Goal: Obtain resource: Download file/media

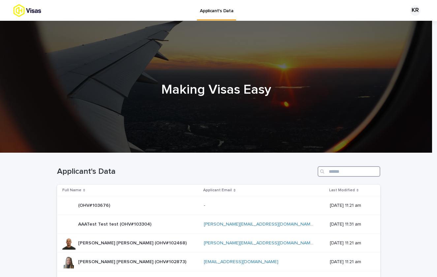
click at [337, 170] on input "Search" at bounding box center [349, 171] width 63 height 11
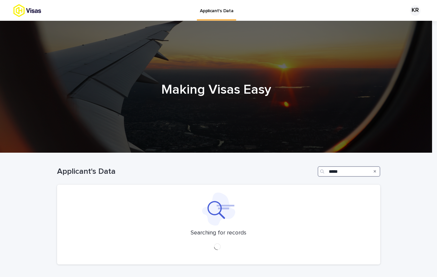
type input "*****"
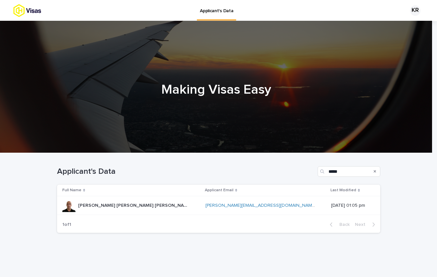
click at [174, 208] on div "[PERSON_NAME] [PERSON_NAME] [PERSON_NAME] (OHV#102760) [PERSON_NAME] [PERSON_NA…" at bounding box center [131, 205] width 138 height 13
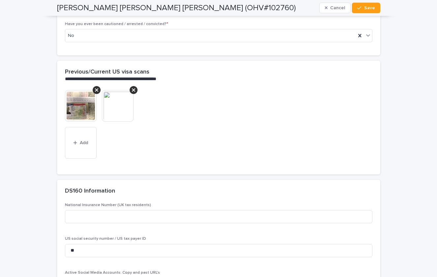
scroll to position [1505, 0]
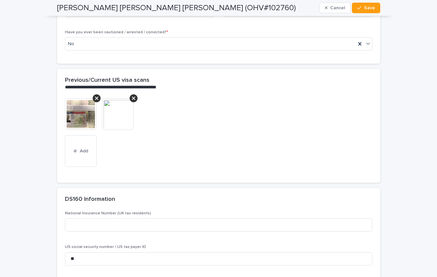
click at [120, 113] on img at bounding box center [118, 114] width 32 height 32
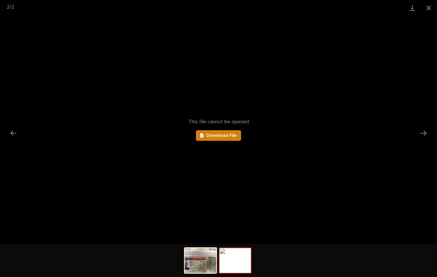
click at [230, 137] on span "Download File" at bounding box center [221, 135] width 31 height 5
click at [433, 8] on button "Close gallery" at bounding box center [429, 8] width 16 height 16
